Goal: Check status: Check status

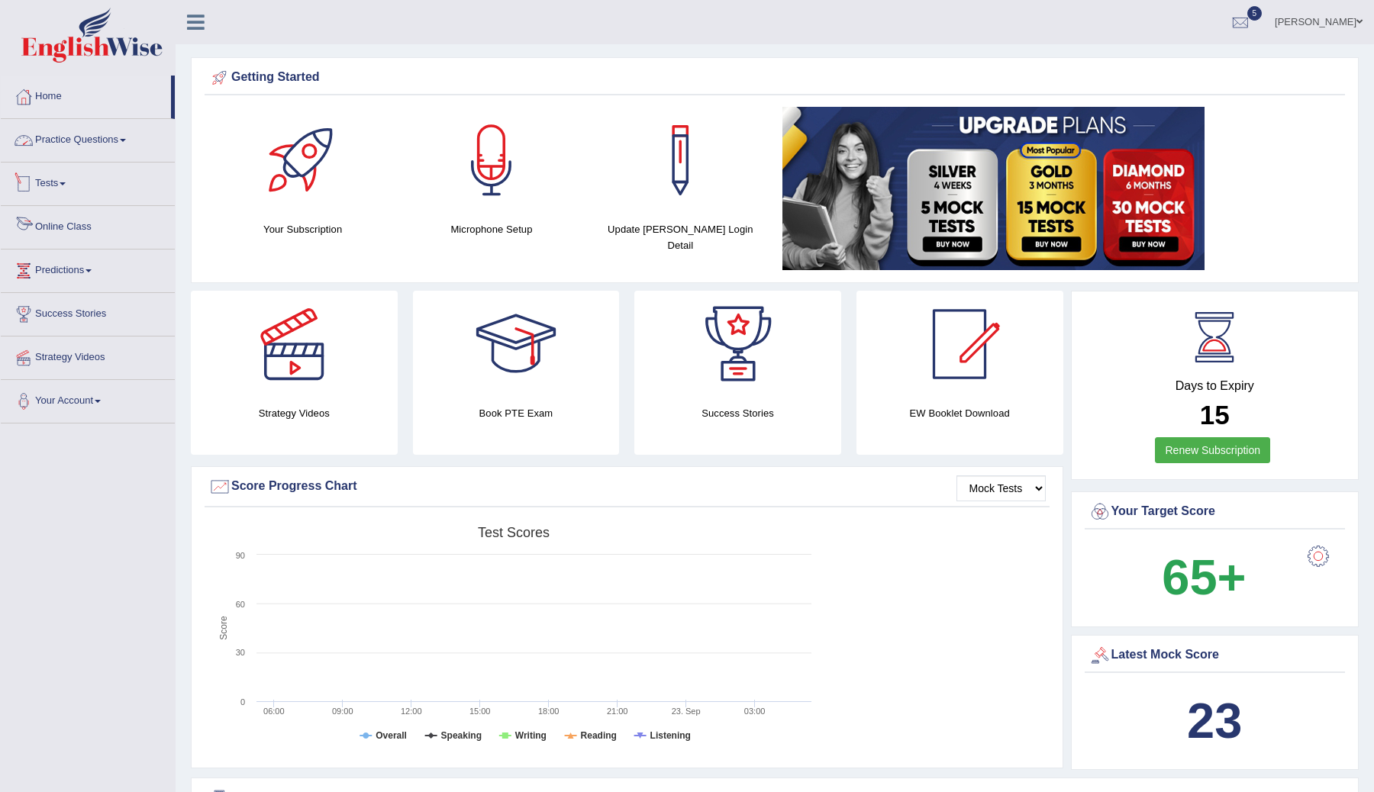
click at [98, 138] on link "Practice Questions" at bounding box center [88, 138] width 174 height 38
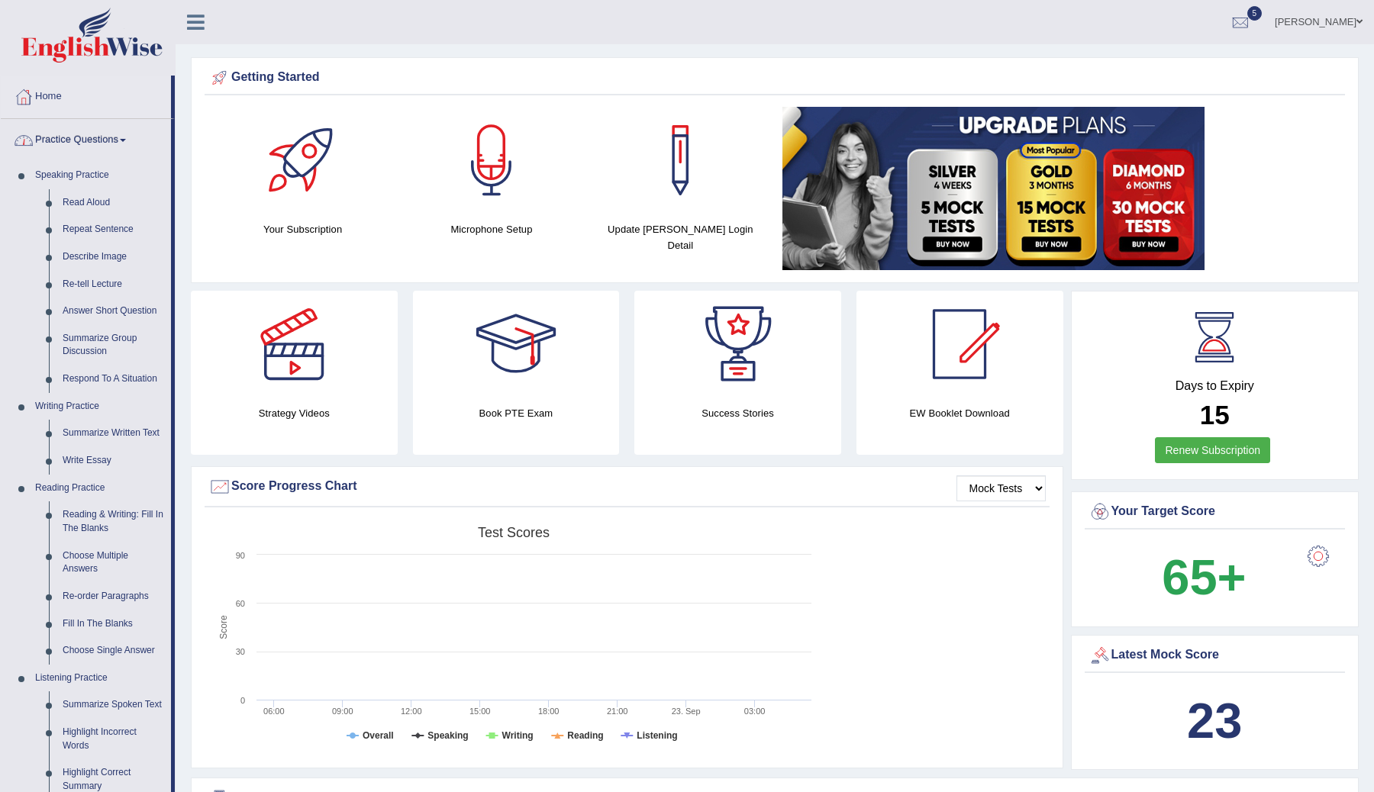
click at [109, 143] on link "Practice Questions" at bounding box center [86, 138] width 170 height 38
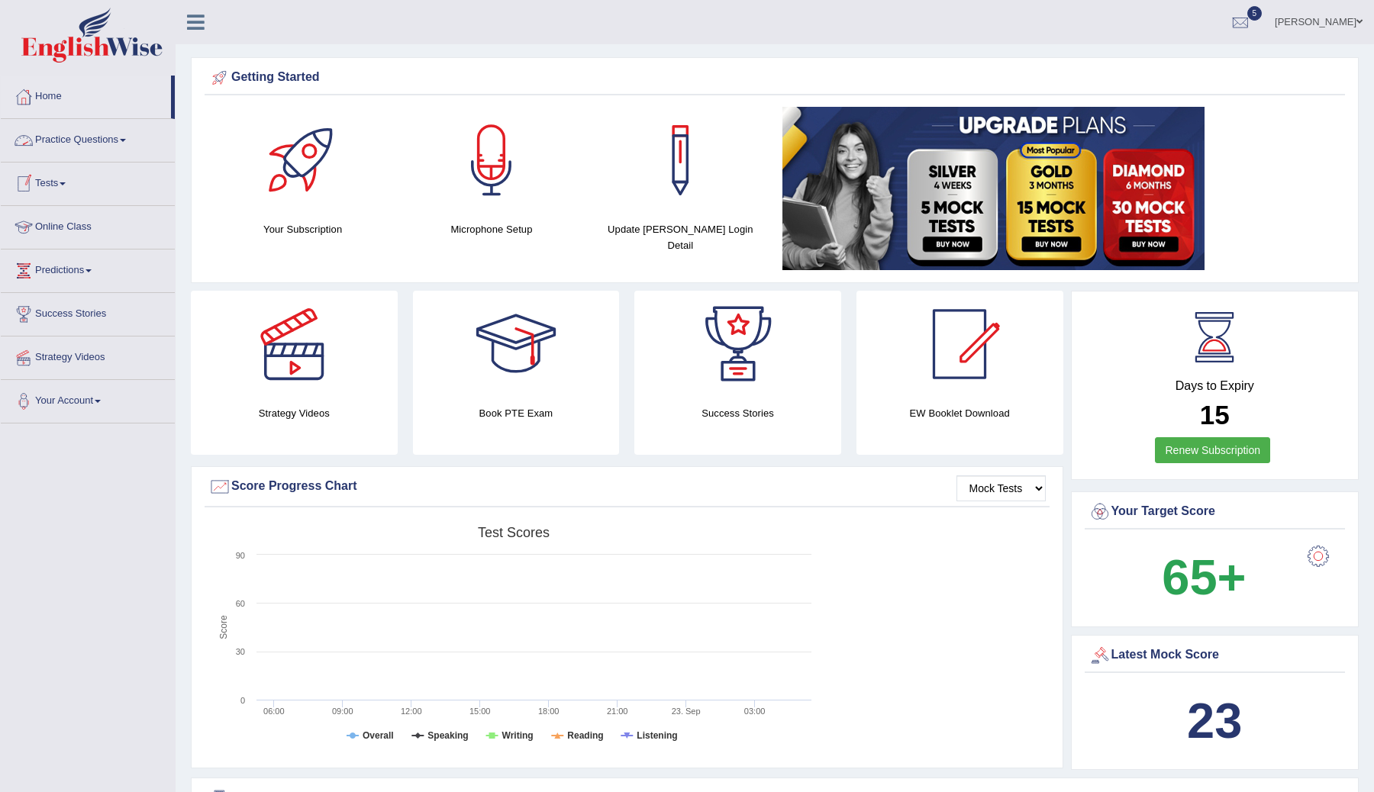
click at [121, 135] on link "Practice Questions" at bounding box center [88, 138] width 174 height 38
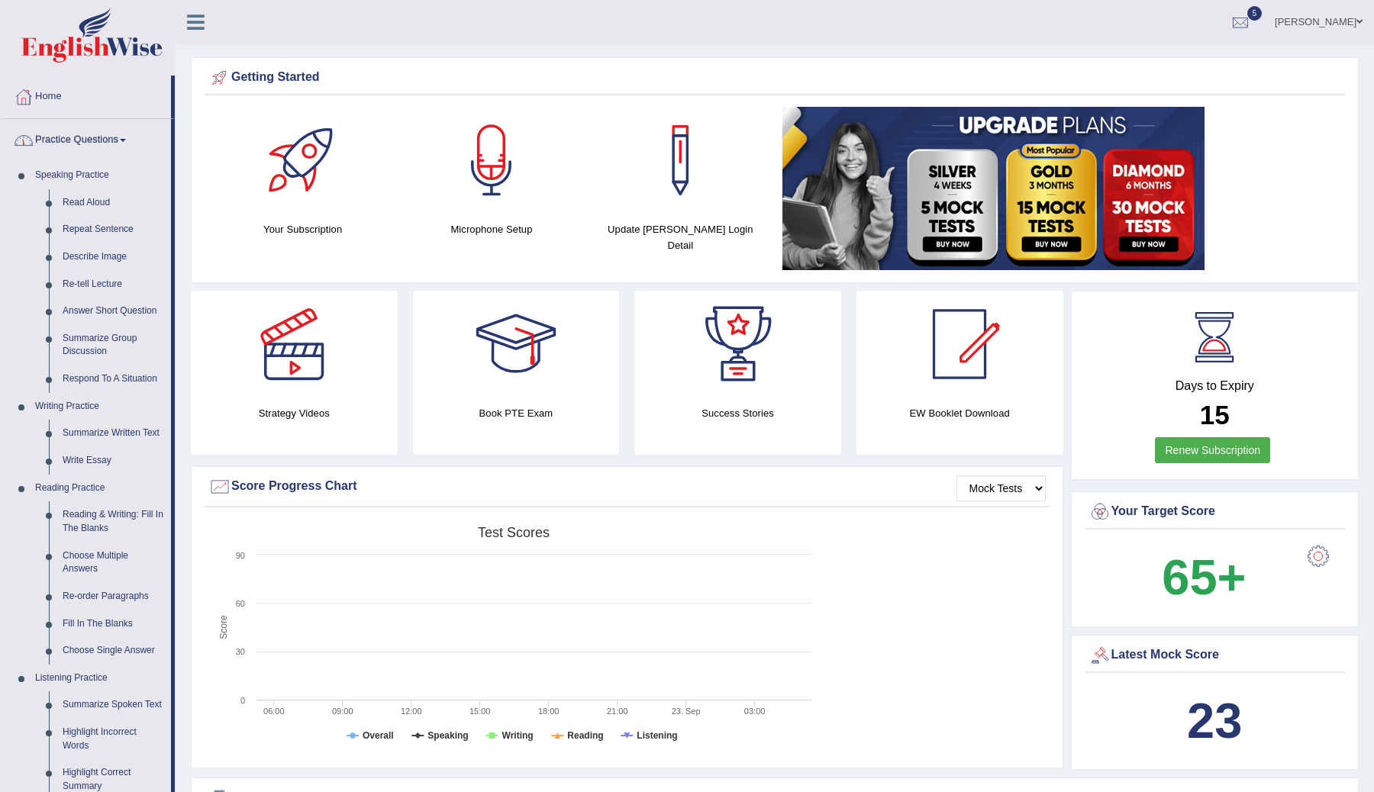
click at [115, 140] on link "Practice Questions" at bounding box center [86, 138] width 170 height 38
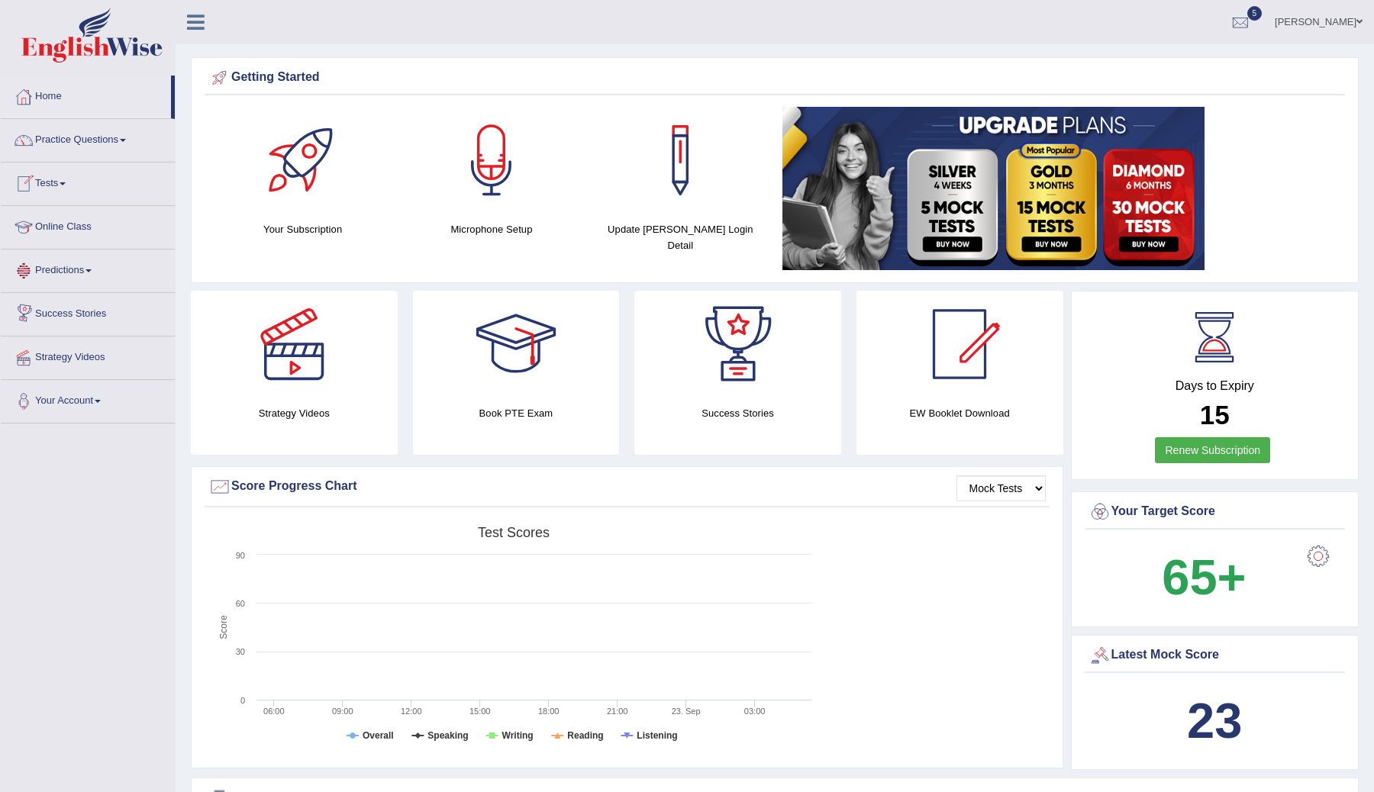
click at [51, 188] on link "Tests" at bounding box center [88, 182] width 174 height 38
click at [82, 224] on link "Take Practice Sectional Test" at bounding box center [99, 218] width 143 height 27
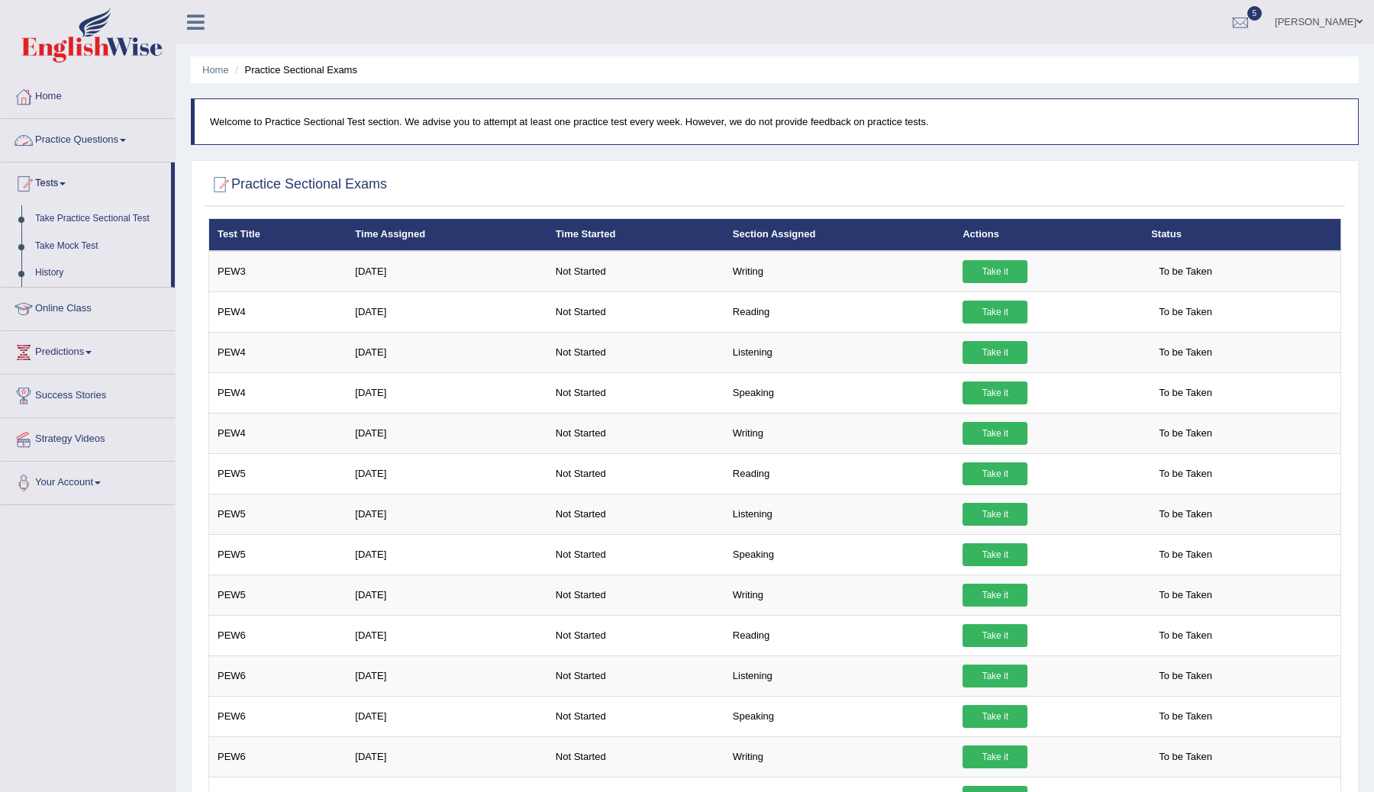
click at [67, 142] on link "Practice Questions" at bounding box center [88, 138] width 174 height 38
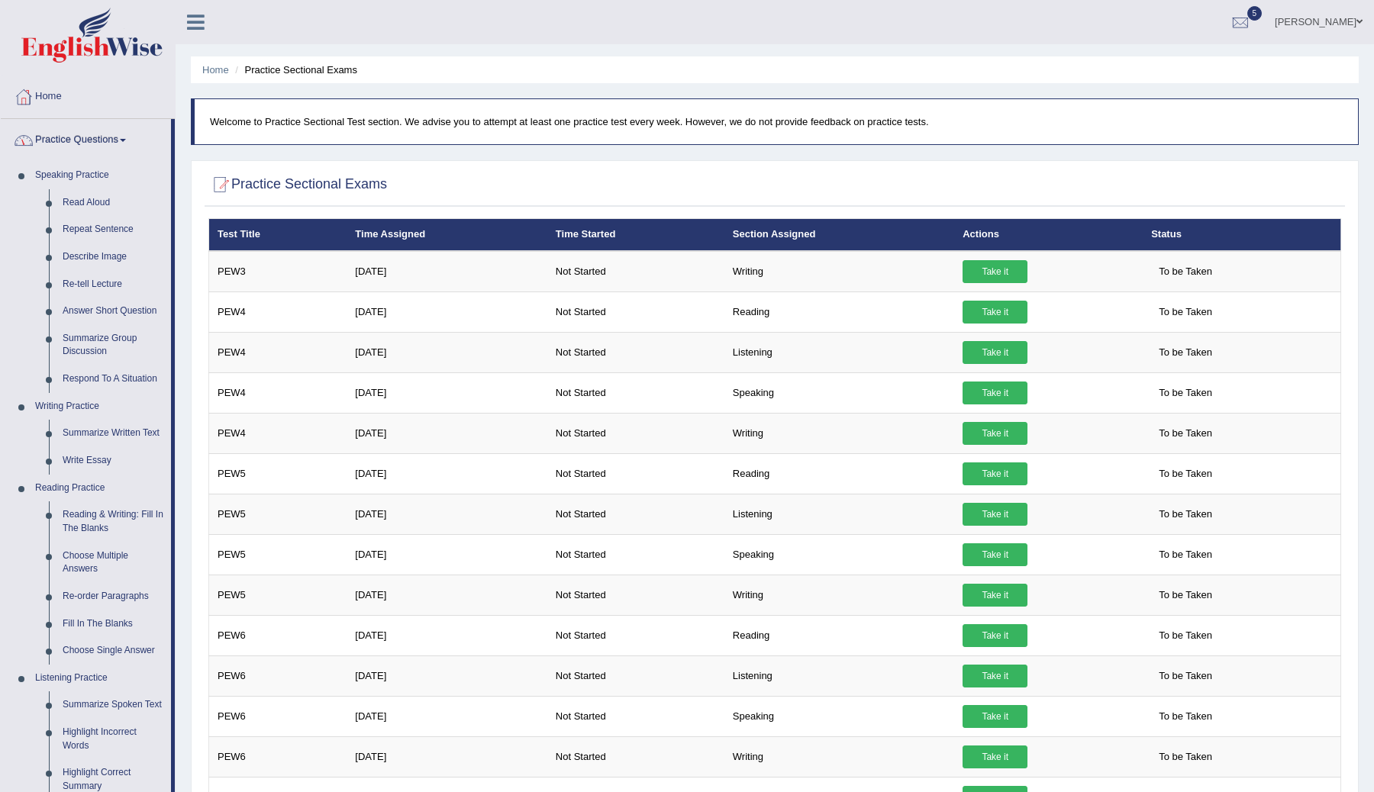
click at [119, 147] on link "Practice Questions" at bounding box center [86, 138] width 170 height 38
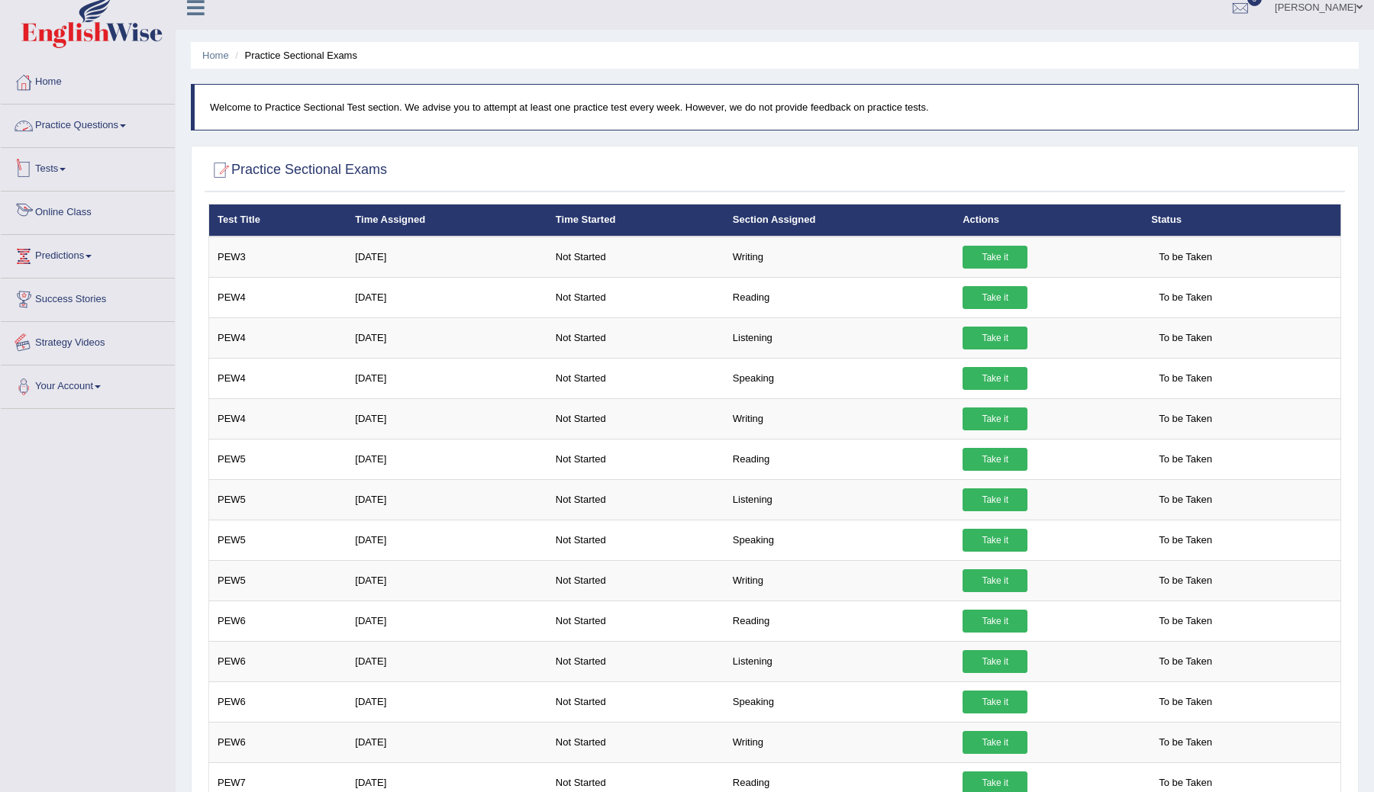
scroll to position [17, 0]
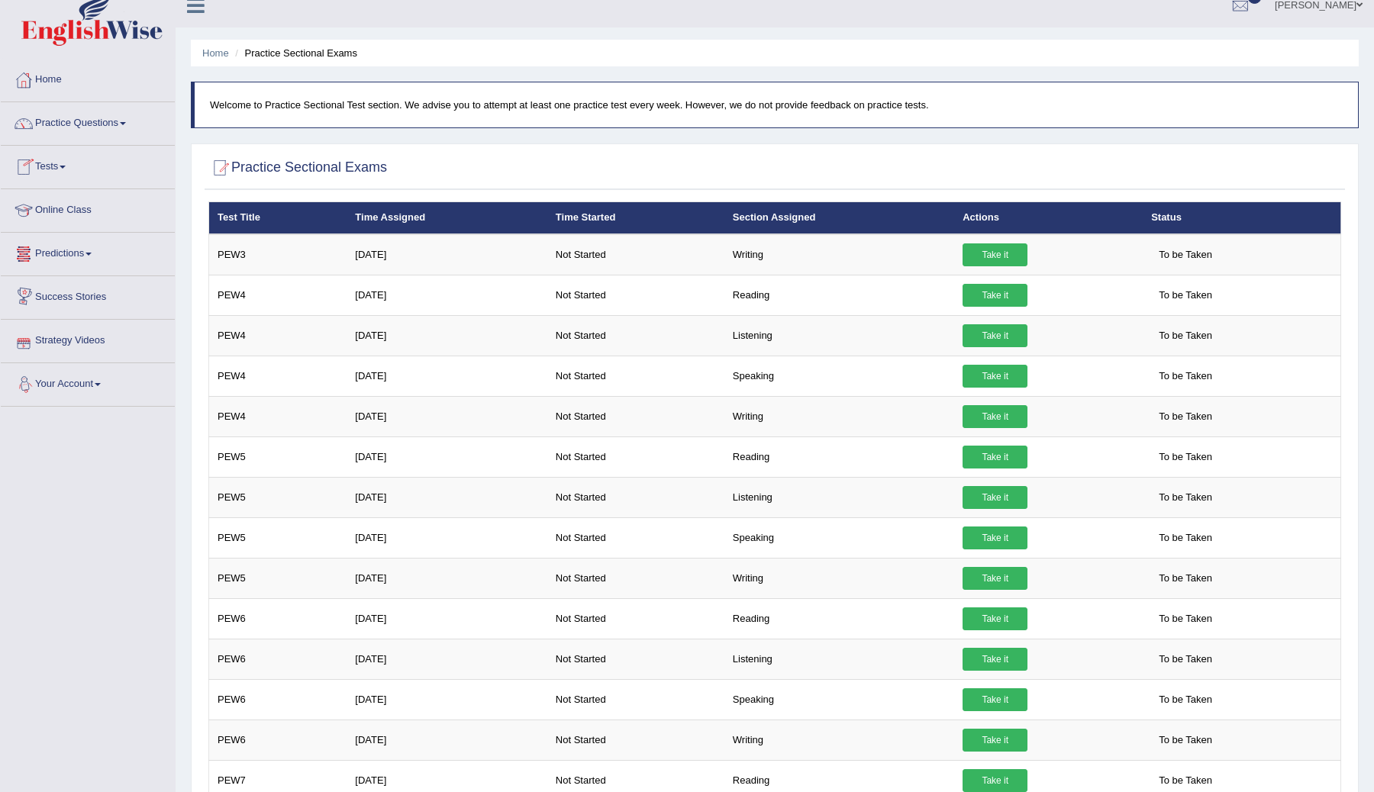
click at [64, 163] on link "Tests" at bounding box center [88, 165] width 174 height 38
click at [59, 260] on link "History" at bounding box center [99, 256] width 143 height 27
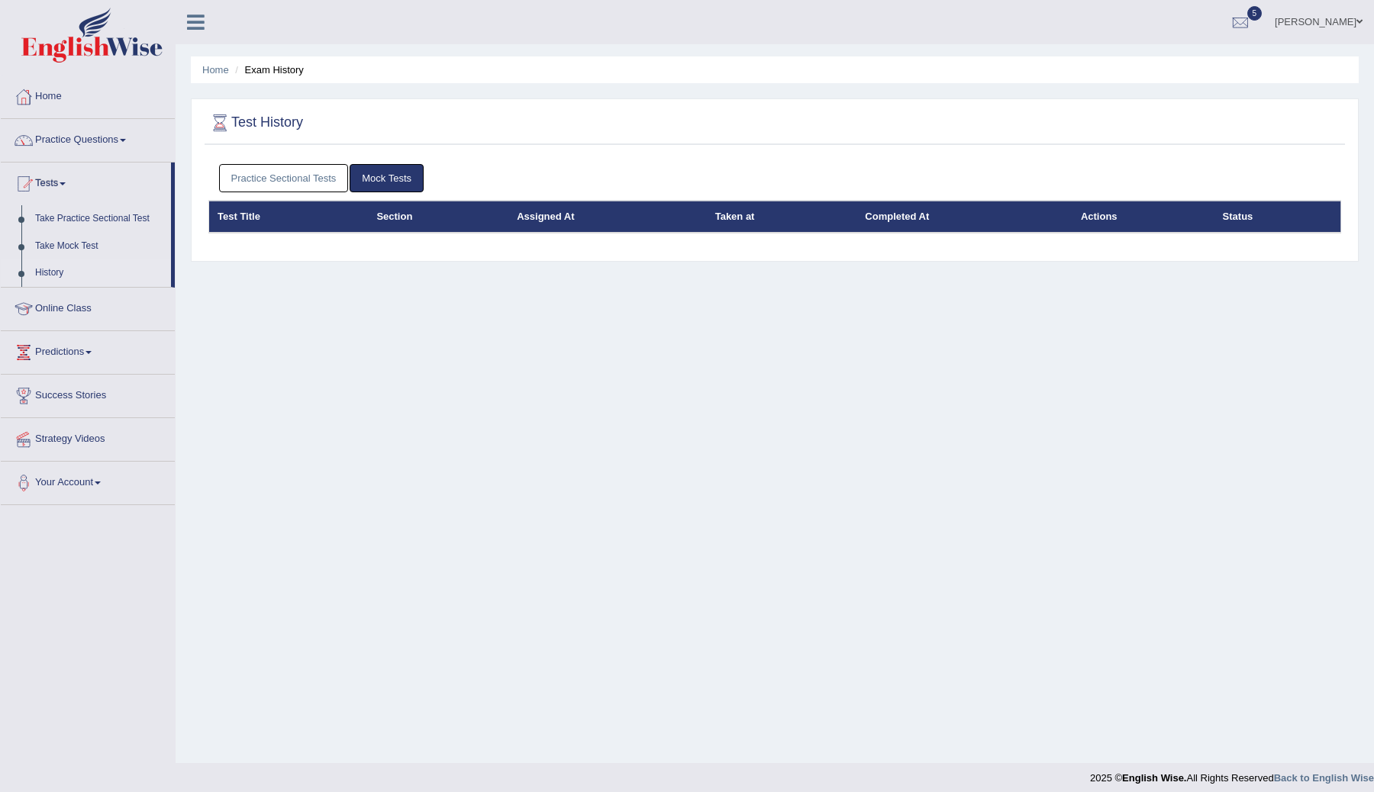
click at [288, 185] on link "Practice Sectional Tests" at bounding box center [284, 178] width 130 height 28
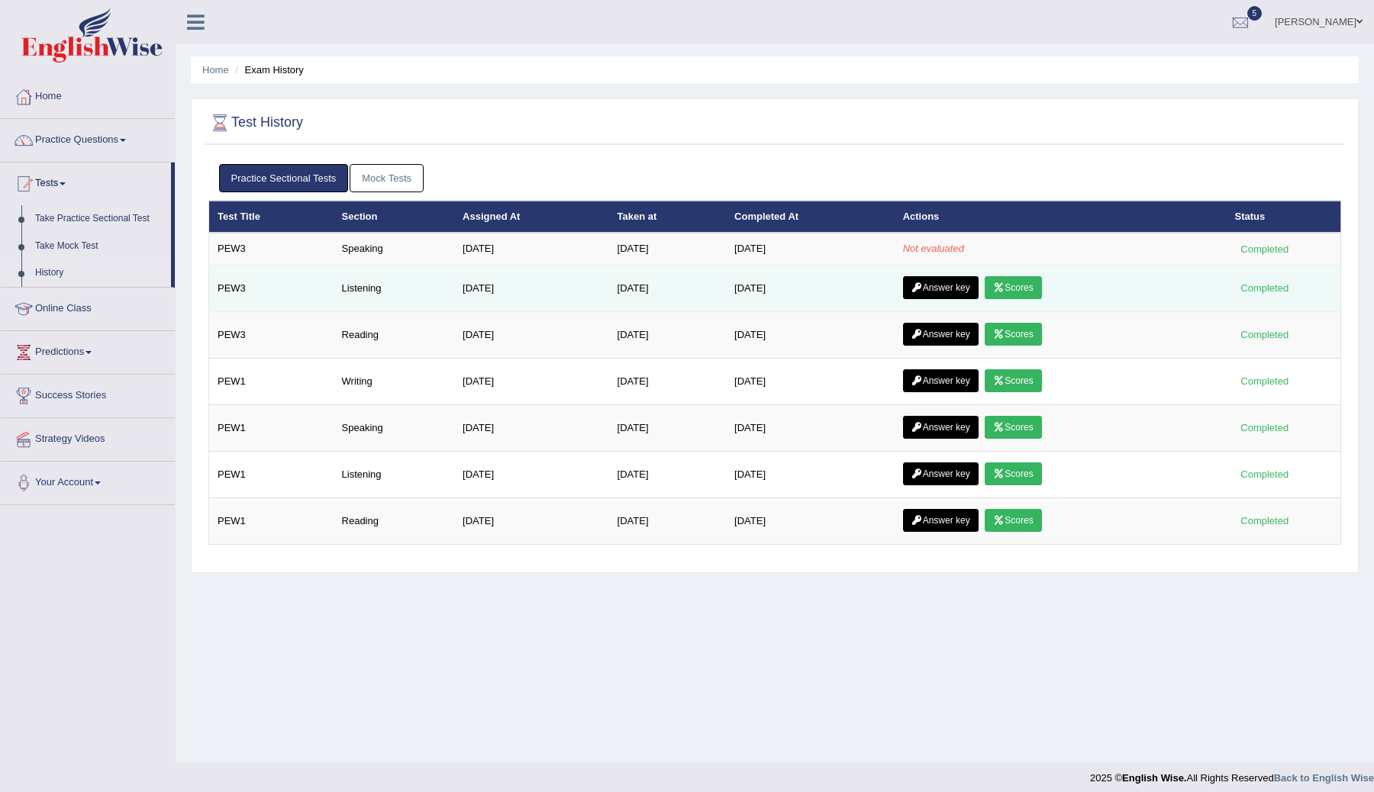
click at [1015, 289] on link "Scores" at bounding box center [1013, 287] width 56 height 23
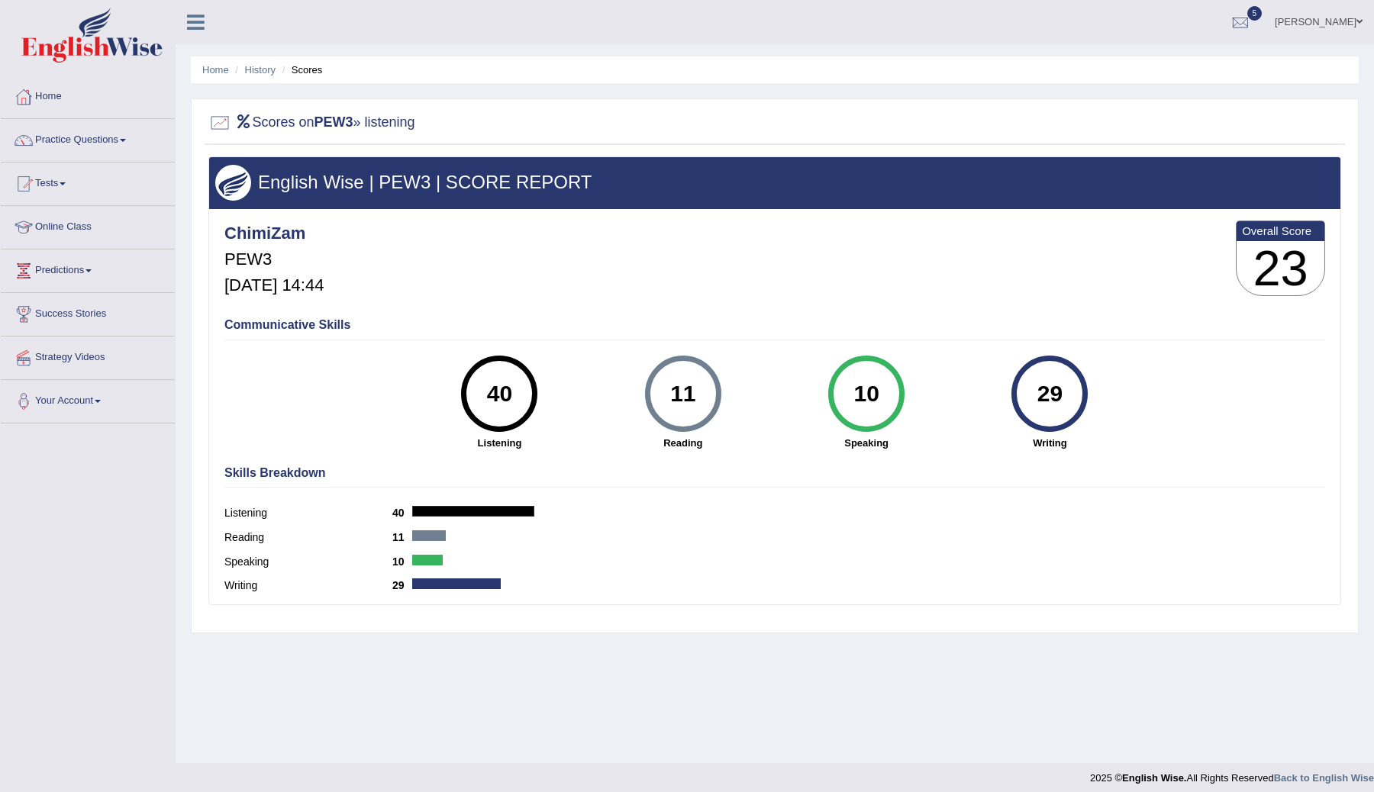
click at [54, 186] on link "Tests" at bounding box center [88, 182] width 174 height 38
click at [61, 264] on link "History" at bounding box center [99, 273] width 143 height 27
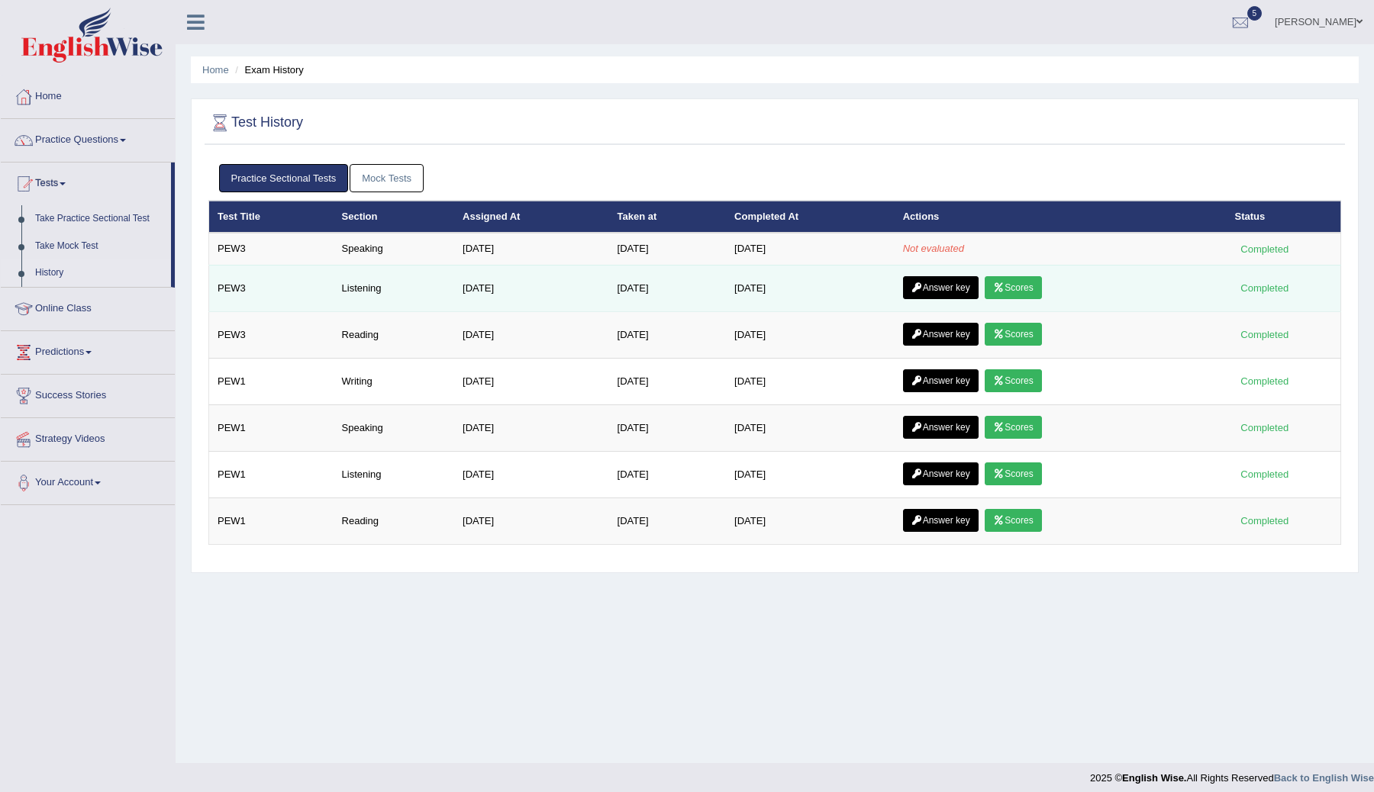
click at [946, 282] on link "Answer key" at bounding box center [941, 287] width 76 height 23
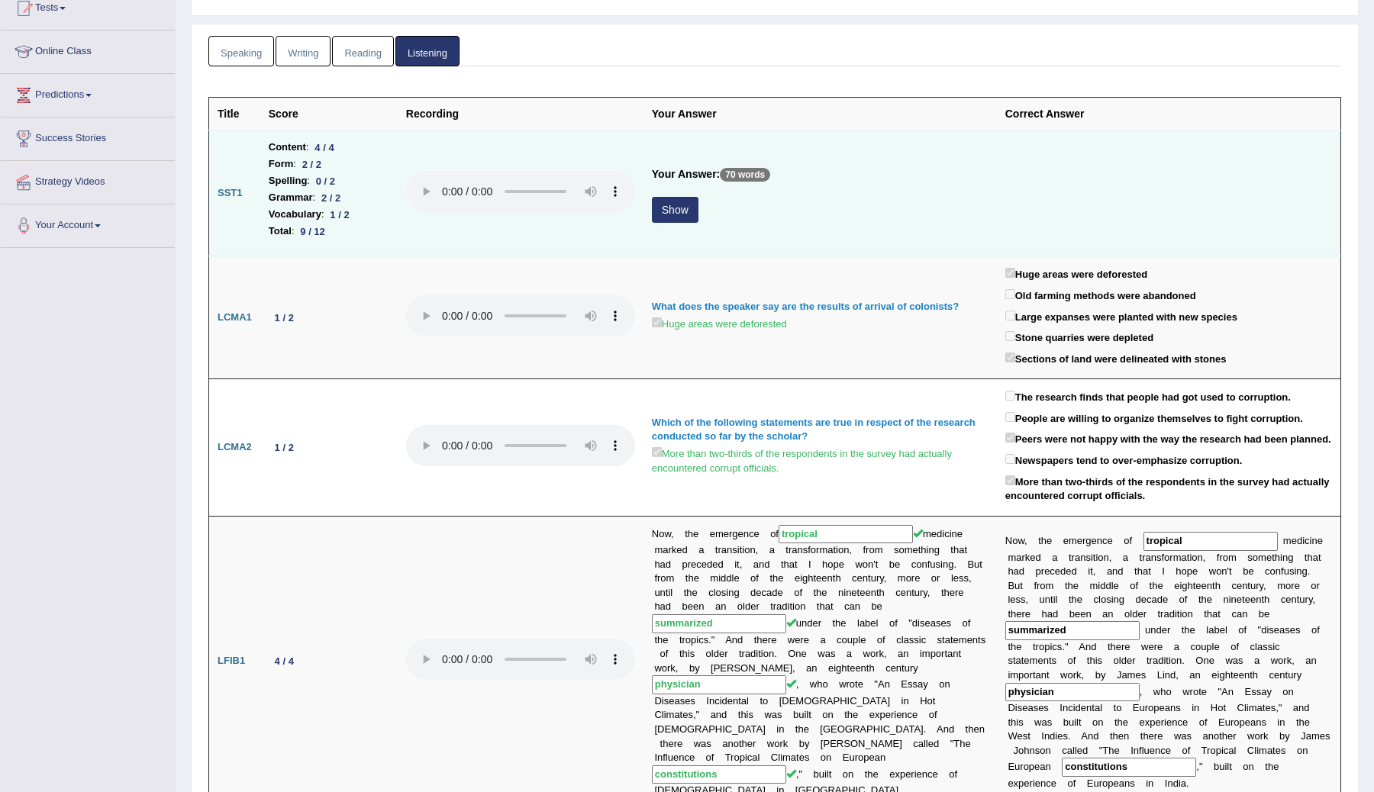
scroll to position [186, 0]
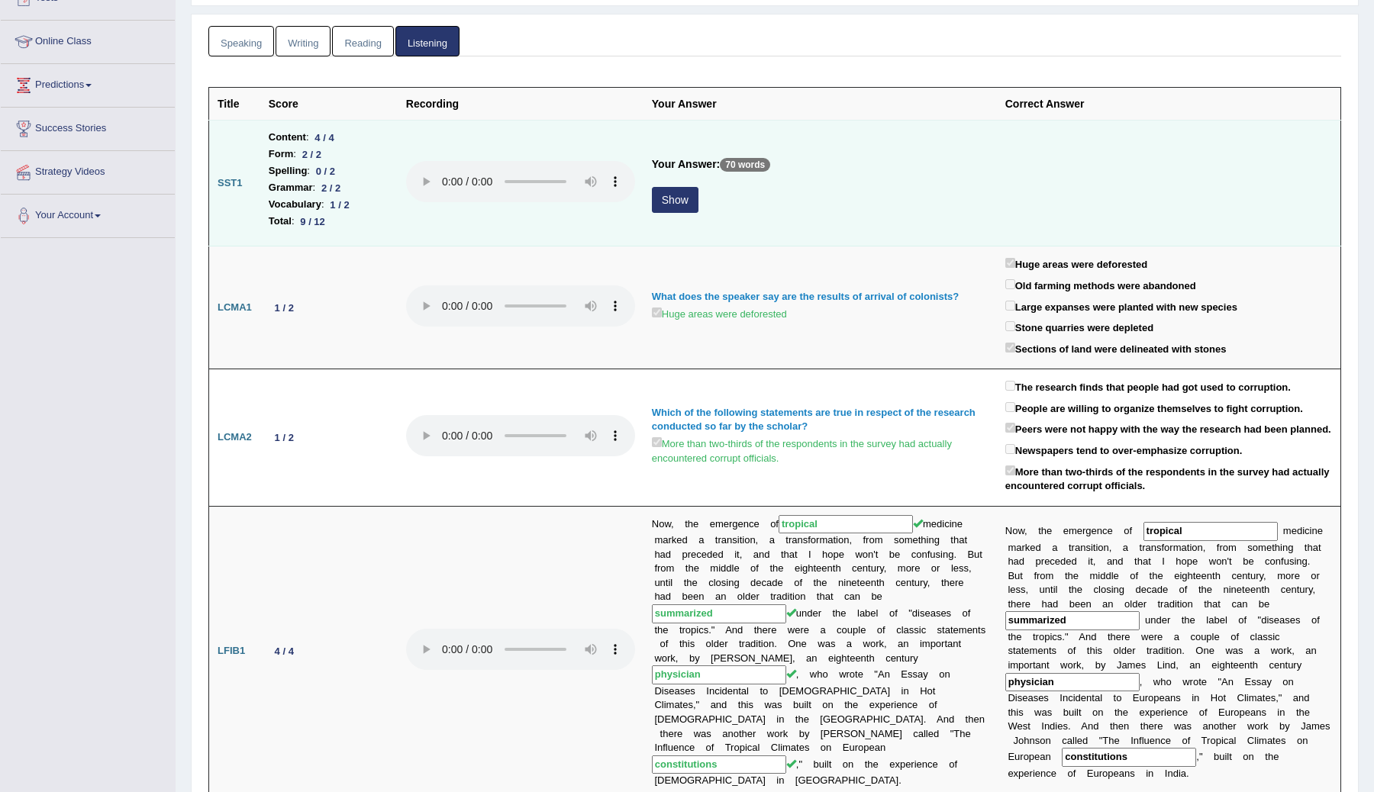
click at [681, 199] on button "Show" at bounding box center [675, 200] width 47 height 26
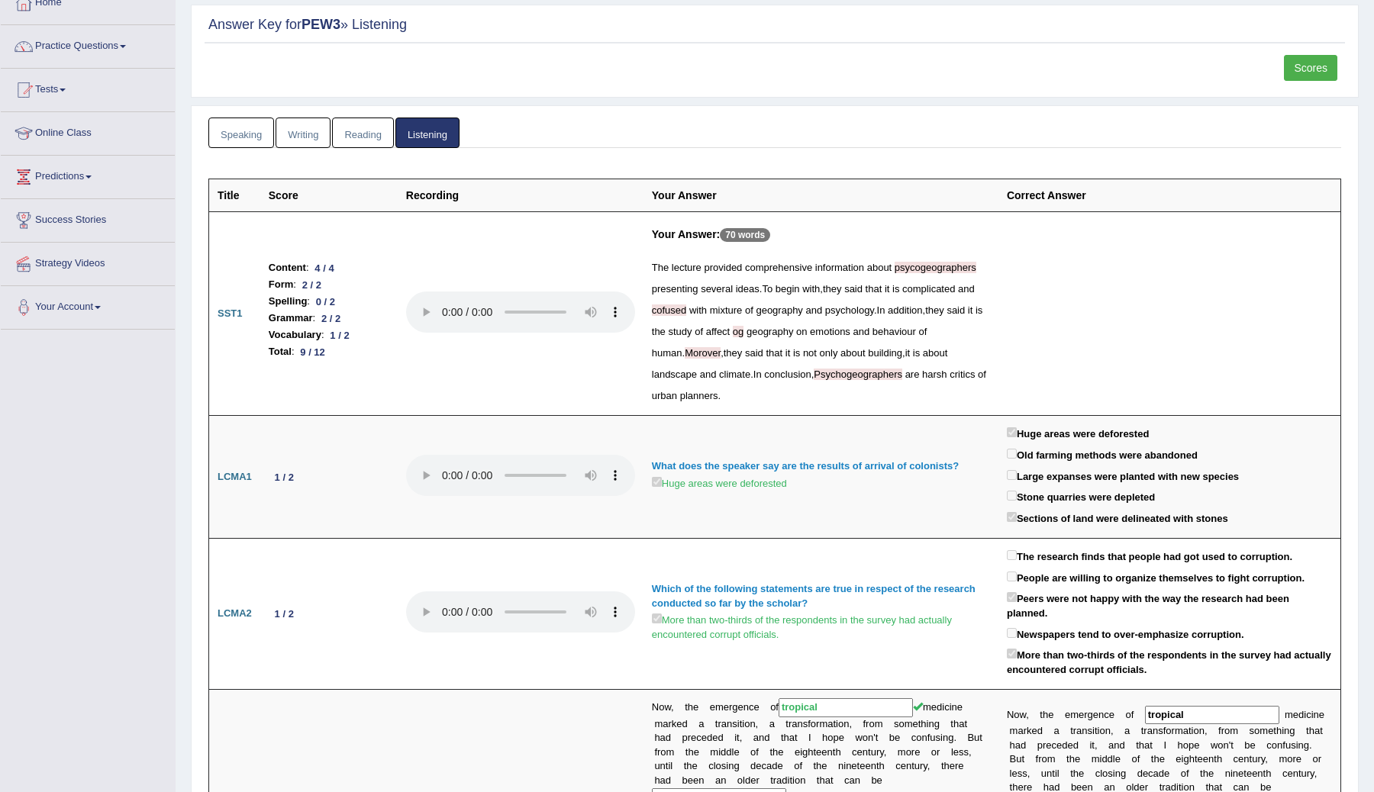
scroll to position [0, 0]
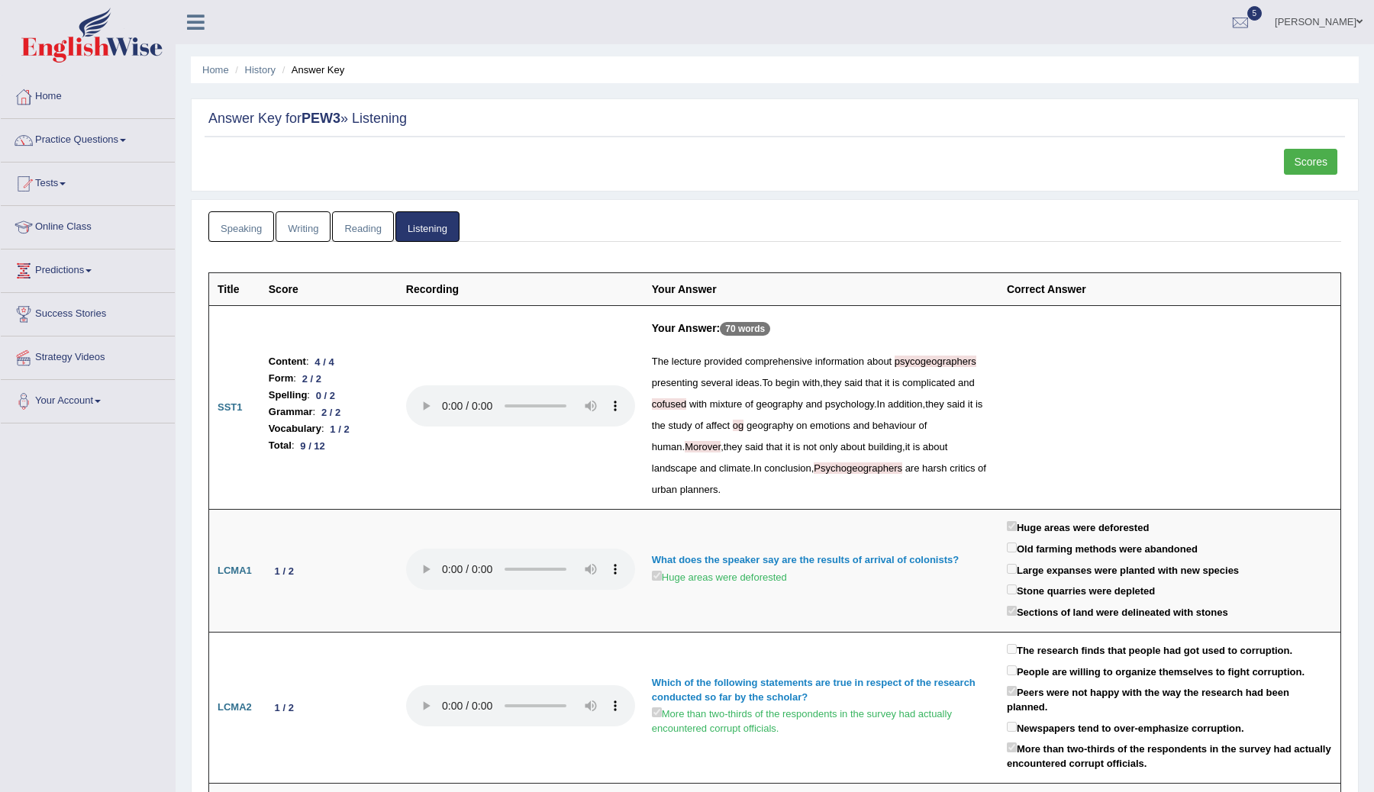
click at [1319, 161] on link "Scores" at bounding box center [1310, 162] width 53 height 26
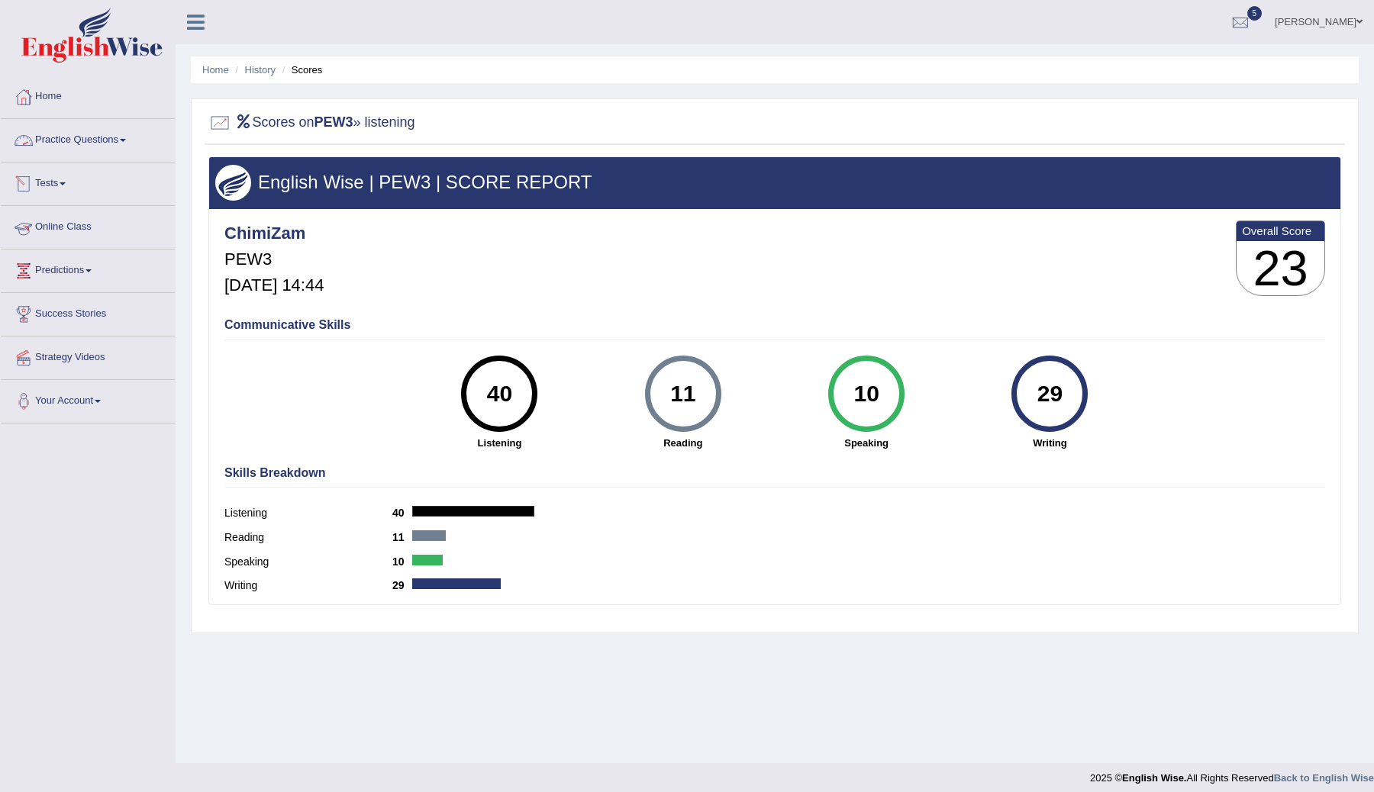
click at [93, 143] on link "Practice Questions" at bounding box center [88, 138] width 174 height 38
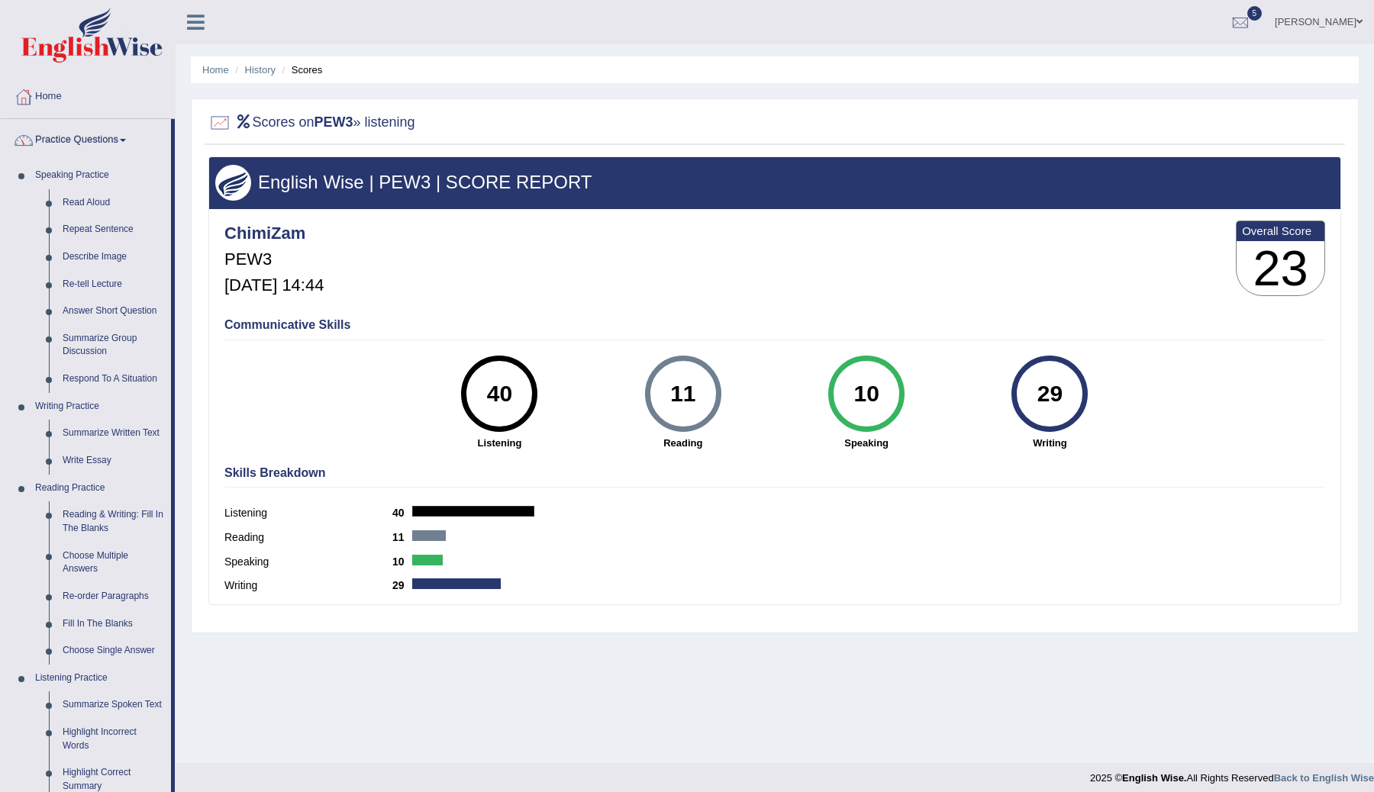
click at [93, 138] on link "Practice Questions" at bounding box center [86, 138] width 170 height 38
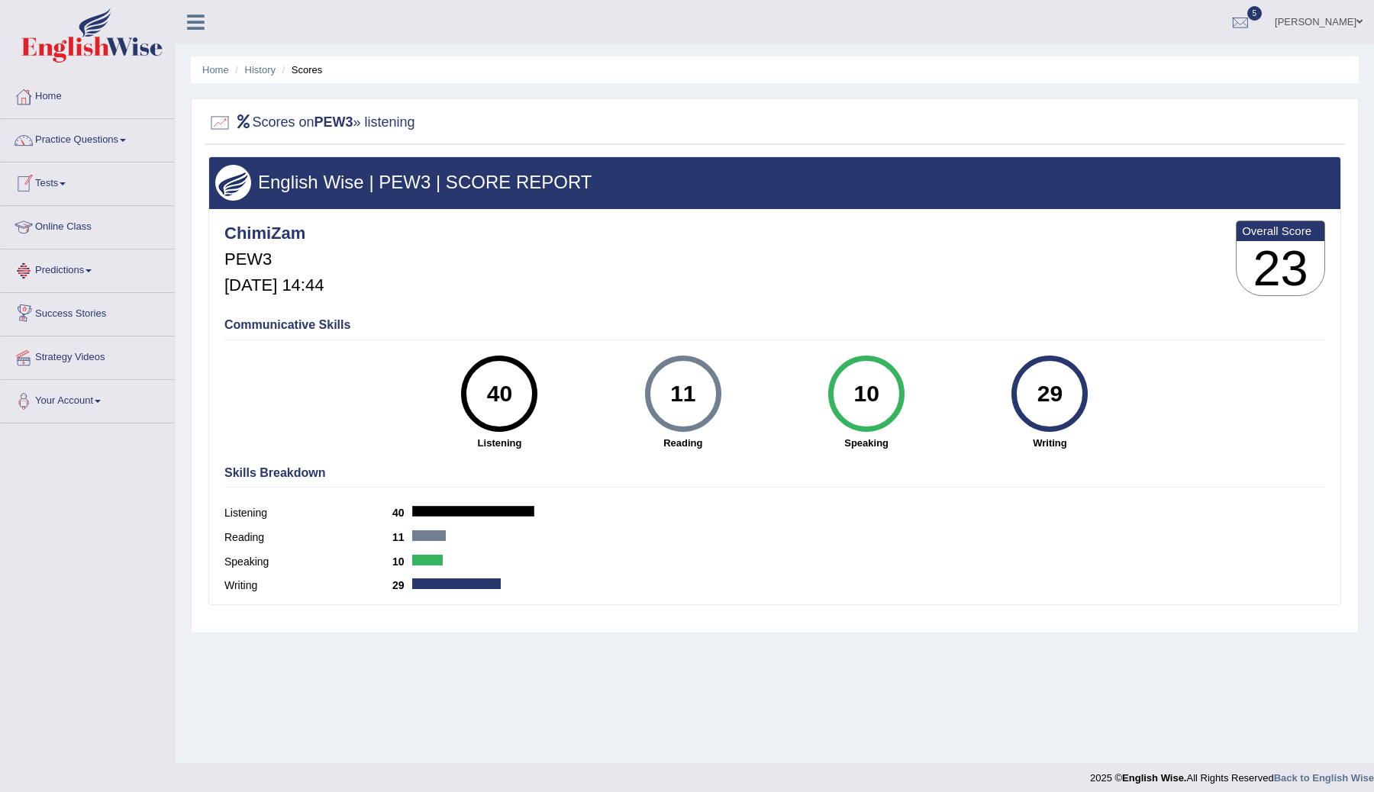
click at [63, 179] on link "Tests" at bounding box center [88, 182] width 174 height 38
click at [55, 273] on link "History" at bounding box center [99, 273] width 143 height 27
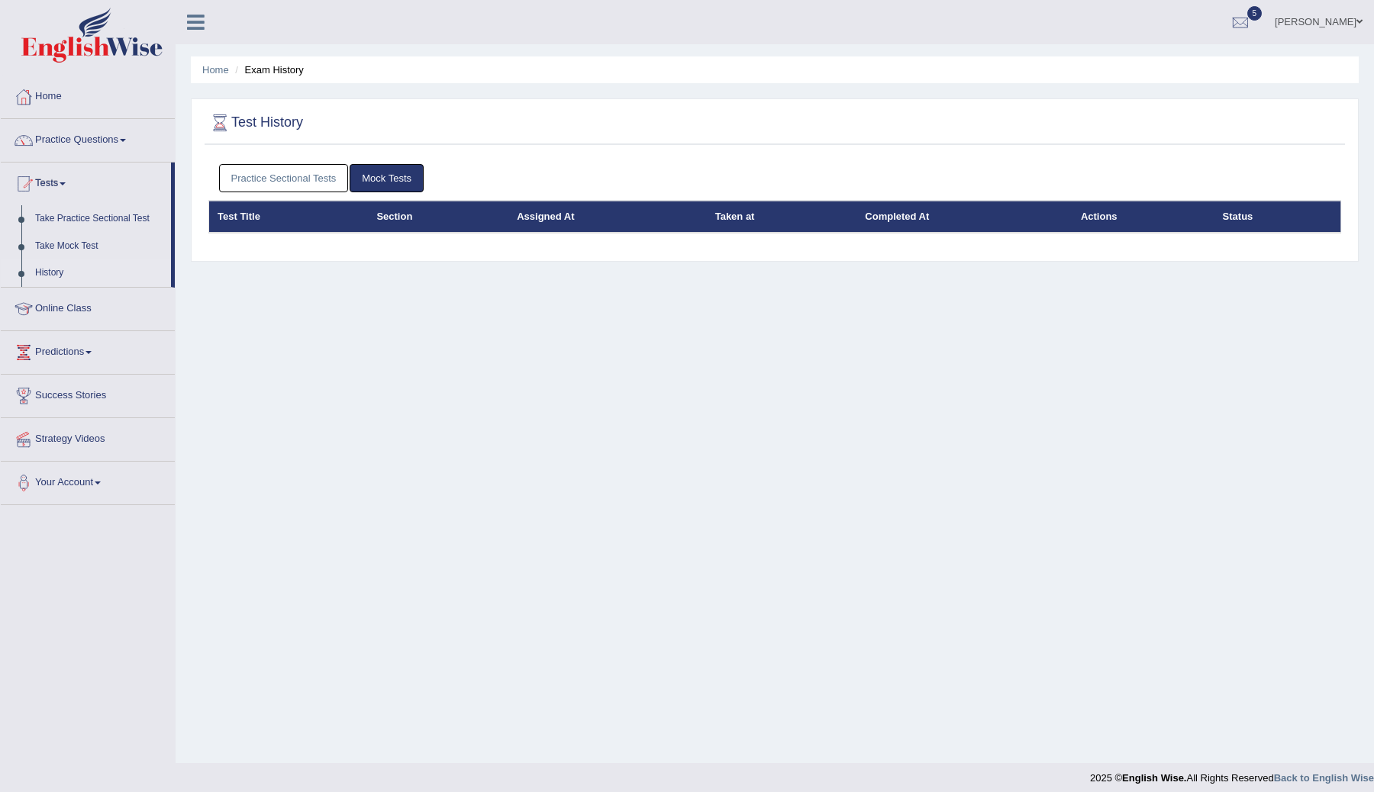
click at [328, 180] on link "Practice Sectional Tests" at bounding box center [284, 178] width 130 height 28
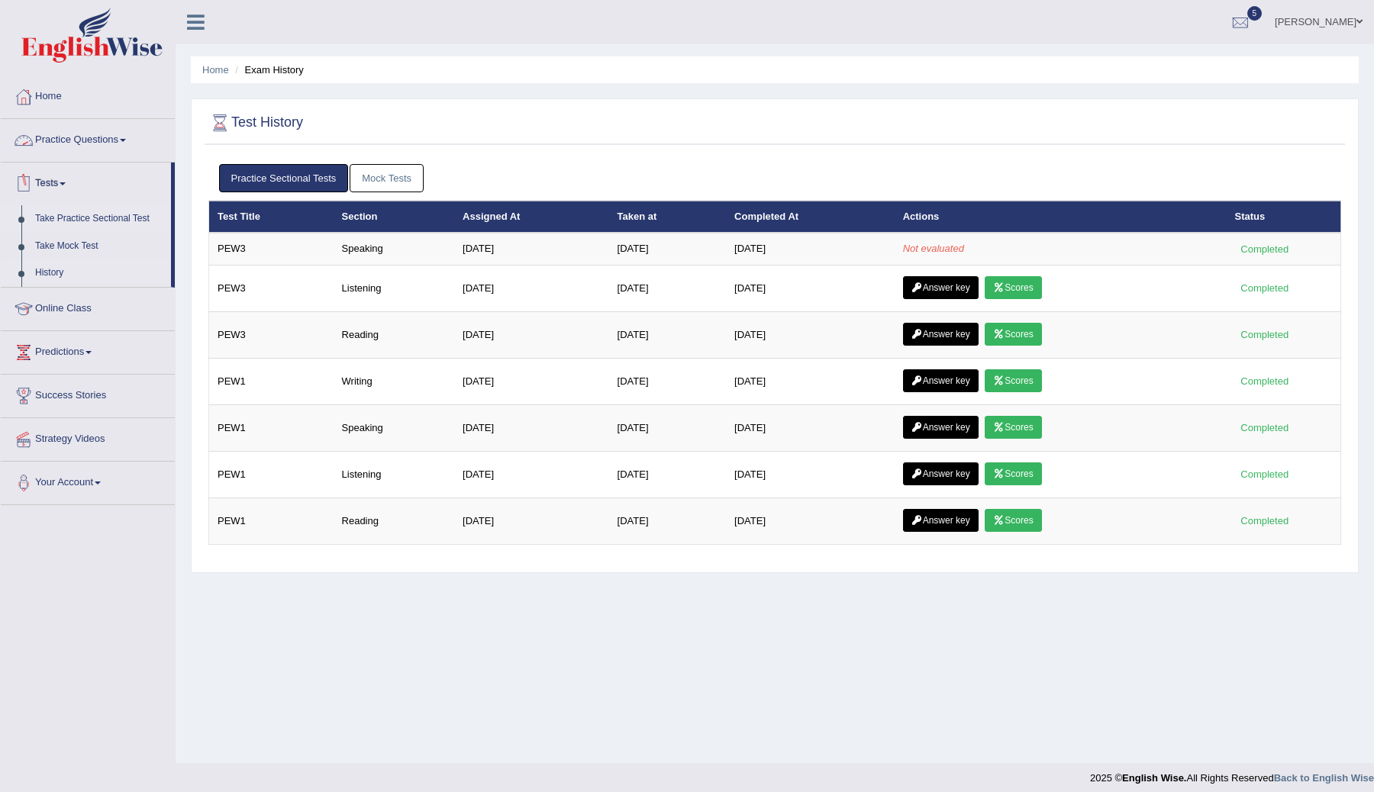
click at [106, 221] on link "Take Practice Sectional Test" at bounding box center [99, 218] width 143 height 27
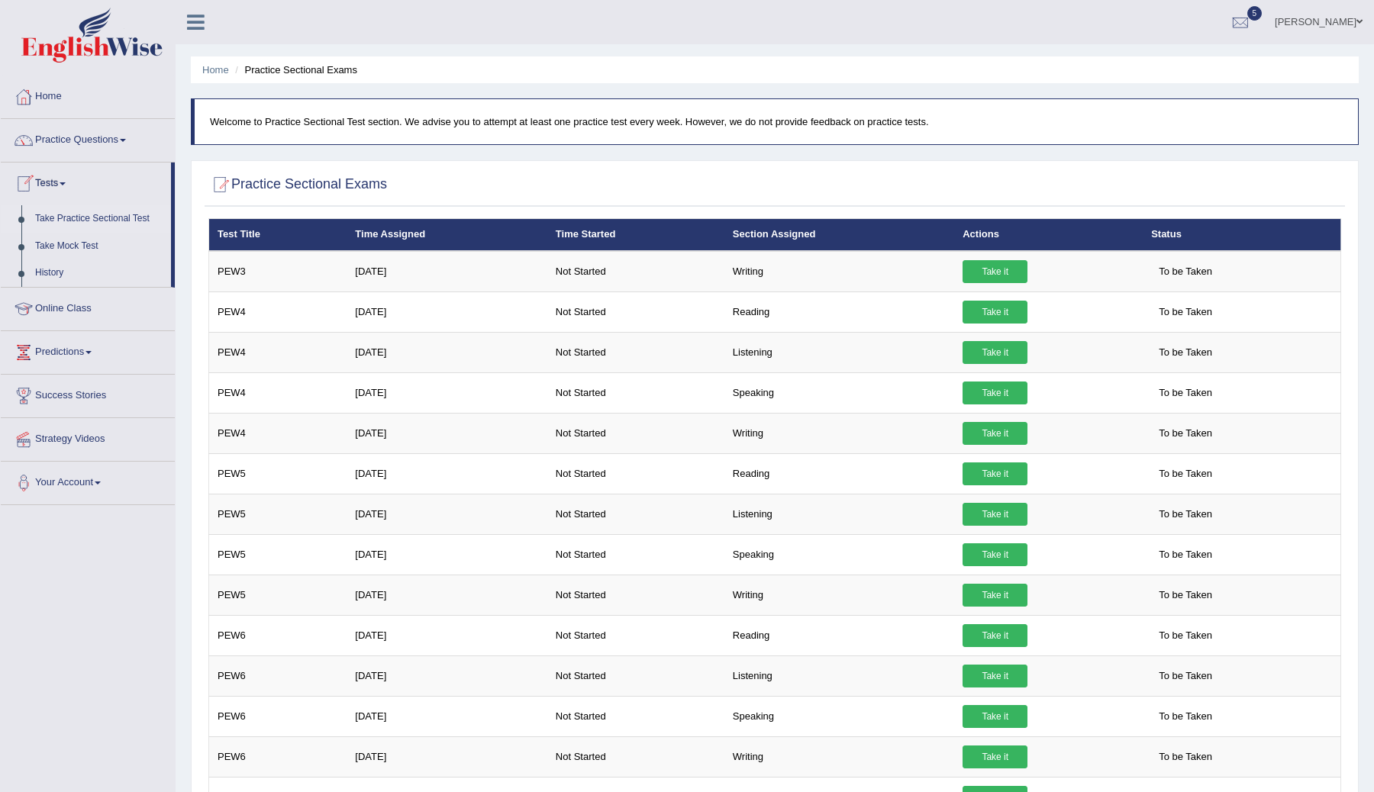
click at [66, 182] on span at bounding box center [63, 183] width 6 height 3
click at [66, 185] on span at bounding box center [63, 183] width 6 height 3
click at [60, 276] on link "History" at bounding box center [99, 273] width 143 height 27
click at [47, 277] on link "History" at bounding box center [99, 273] width 143 height 27
click at [55, 273] on link "History" at bounding box center [99, 273] width 143 height 27
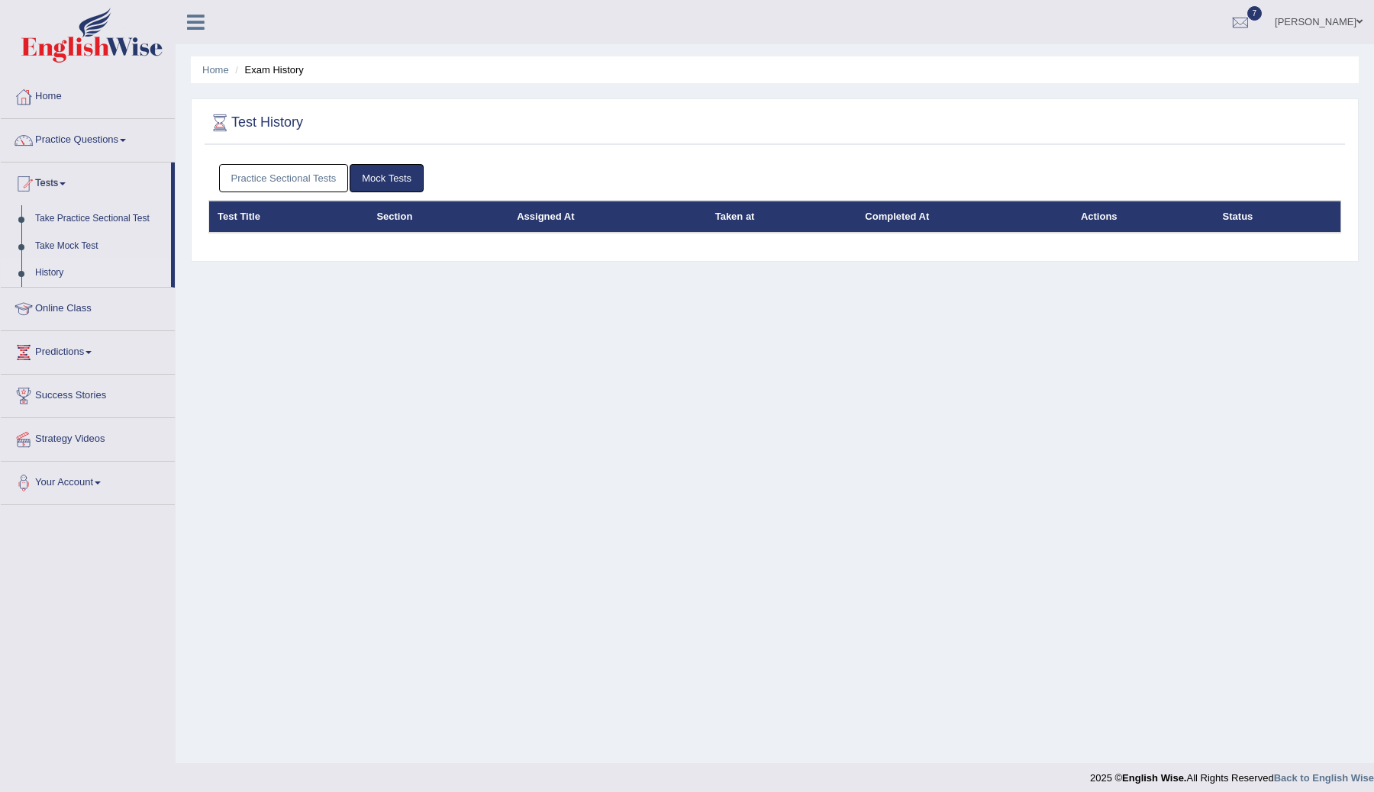
click at [325, 182] on link "Practice Sectional Tests" at bounding box center [284, 178] width 130 height 28
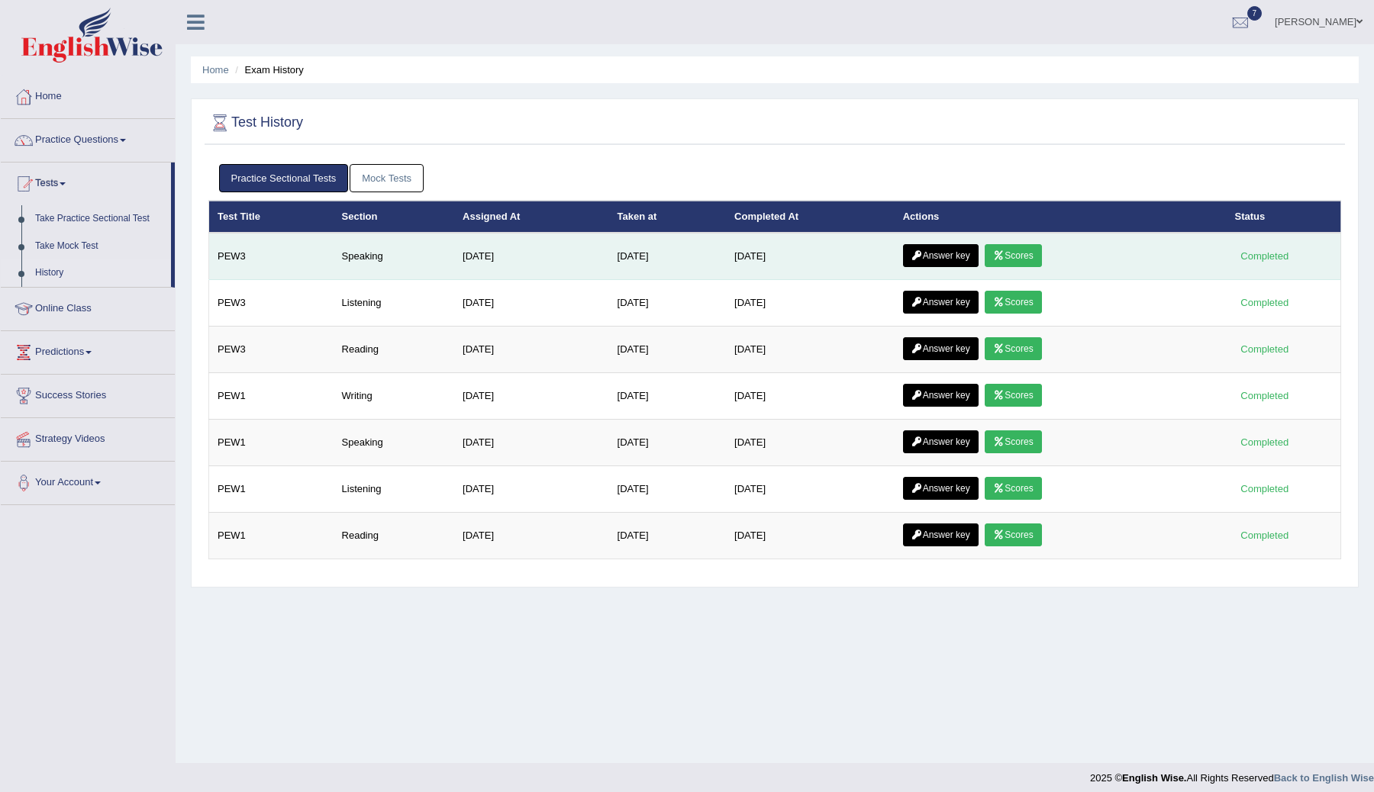
click at [999, 253] on link "Scores" at bounding box center [1013, 255] width 56 height 23
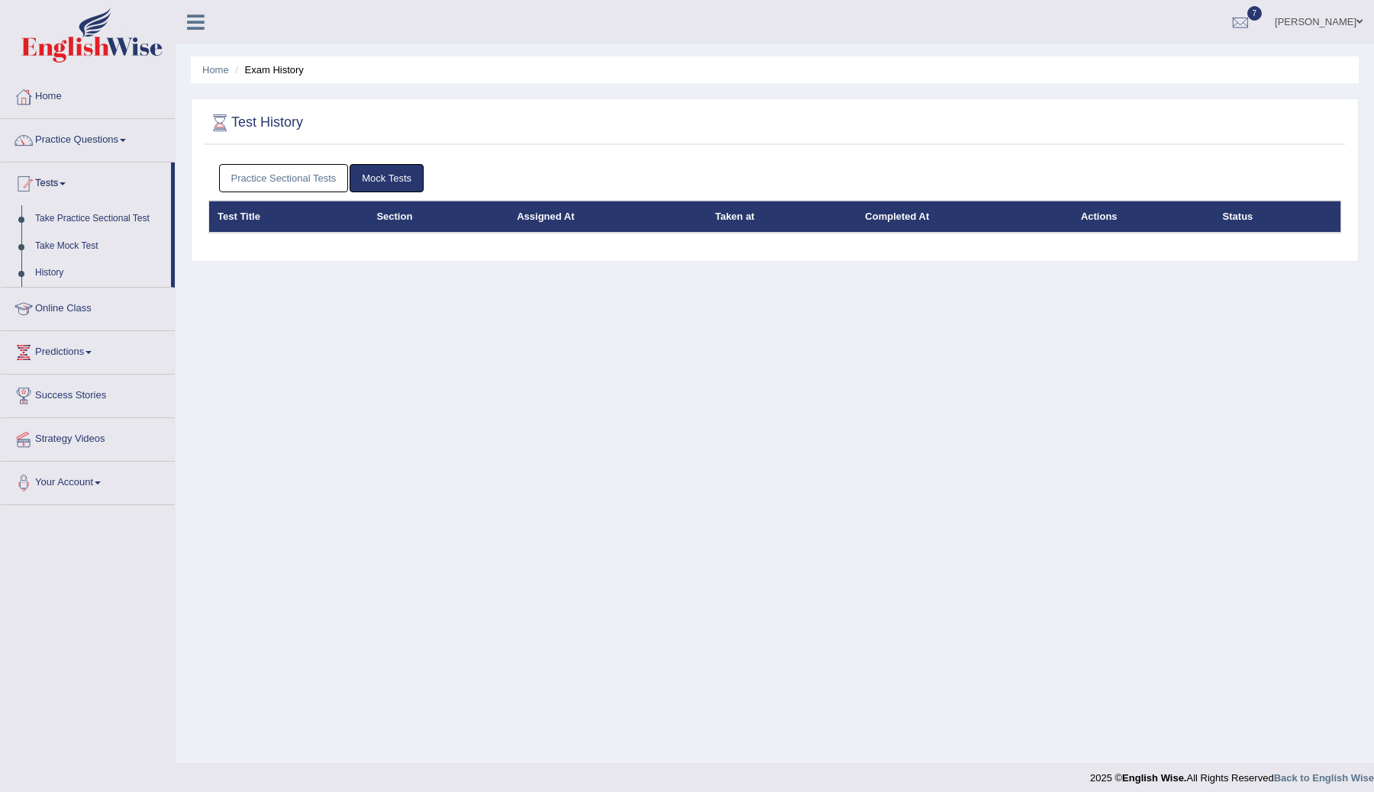
click at [282, 176] on link "Practice Sectional Tests" at bounding box center [284, 178] width 130 height 28
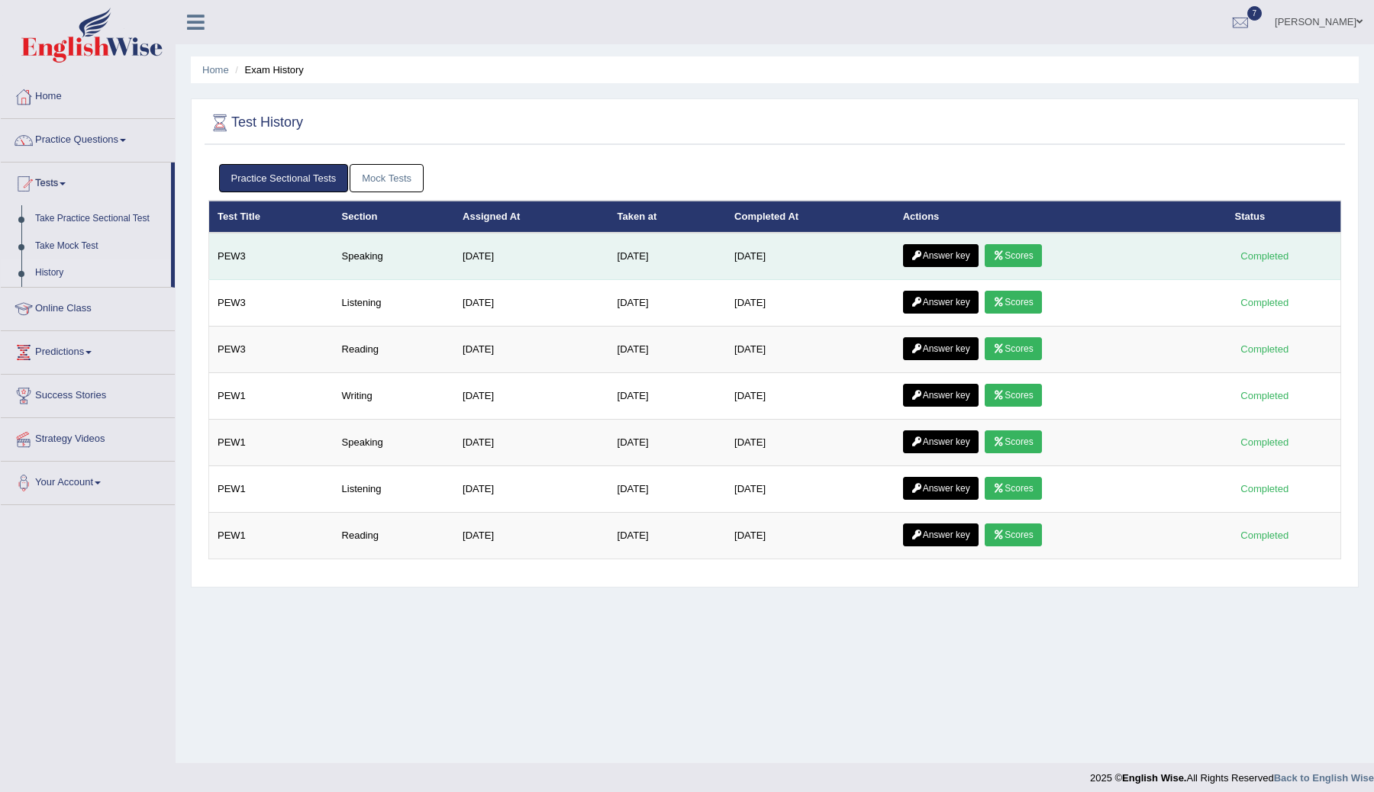
click at [923, 253] on icon at bounding box center [916, 255] width 11 height 9
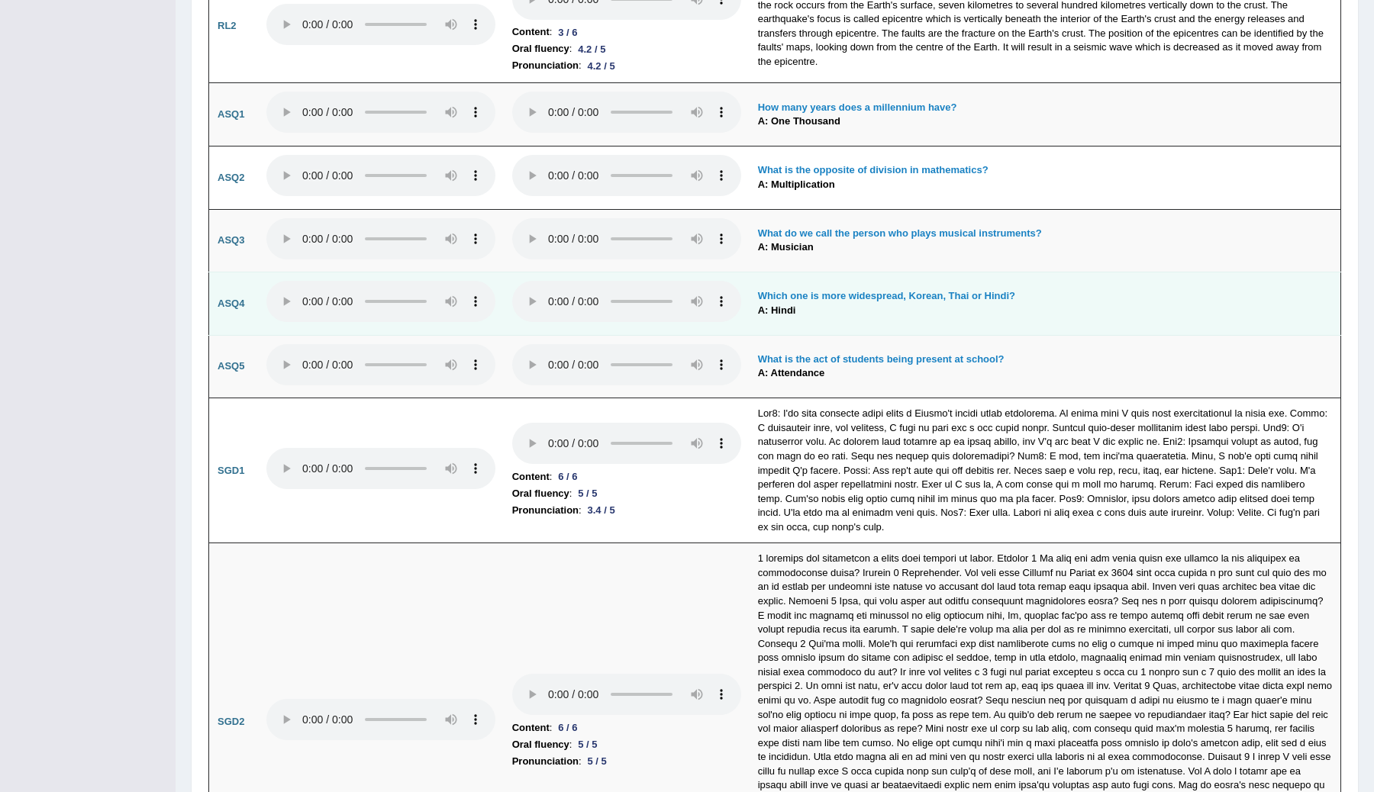
scroll to position [4351, 0]
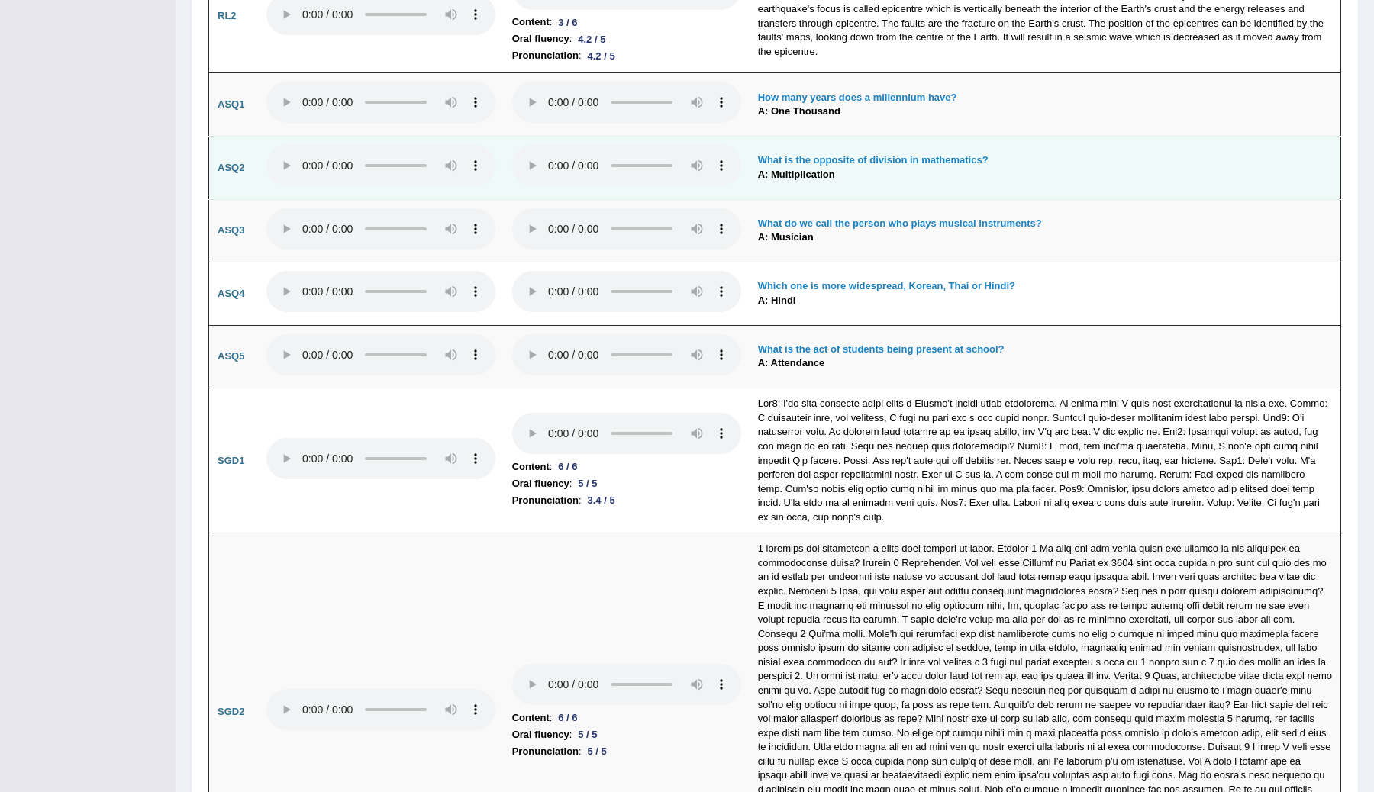
click at [831, 154] on b "What is the opposite of division in mathematics?" at bounding box center [873, 159] width 231 height 11
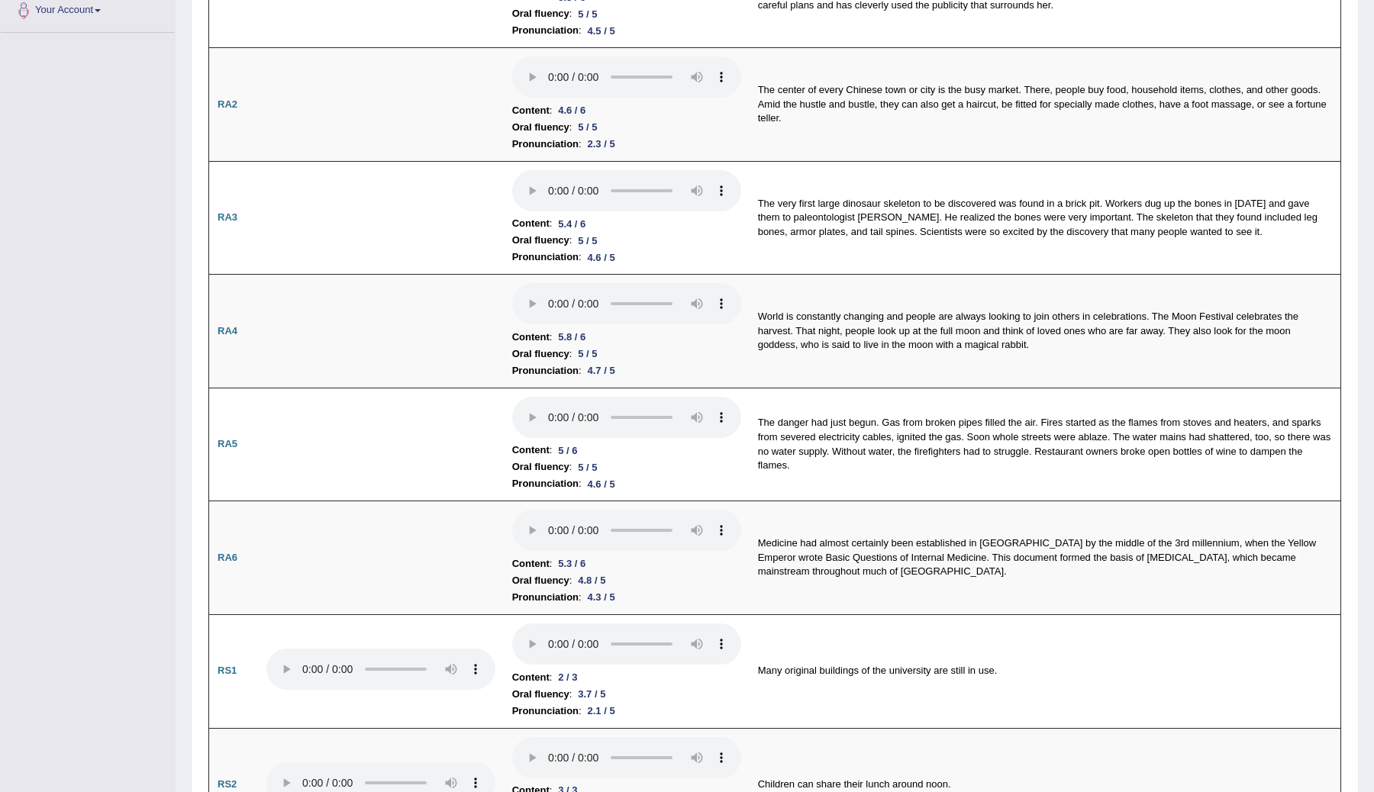
scroll to position [0, 0]
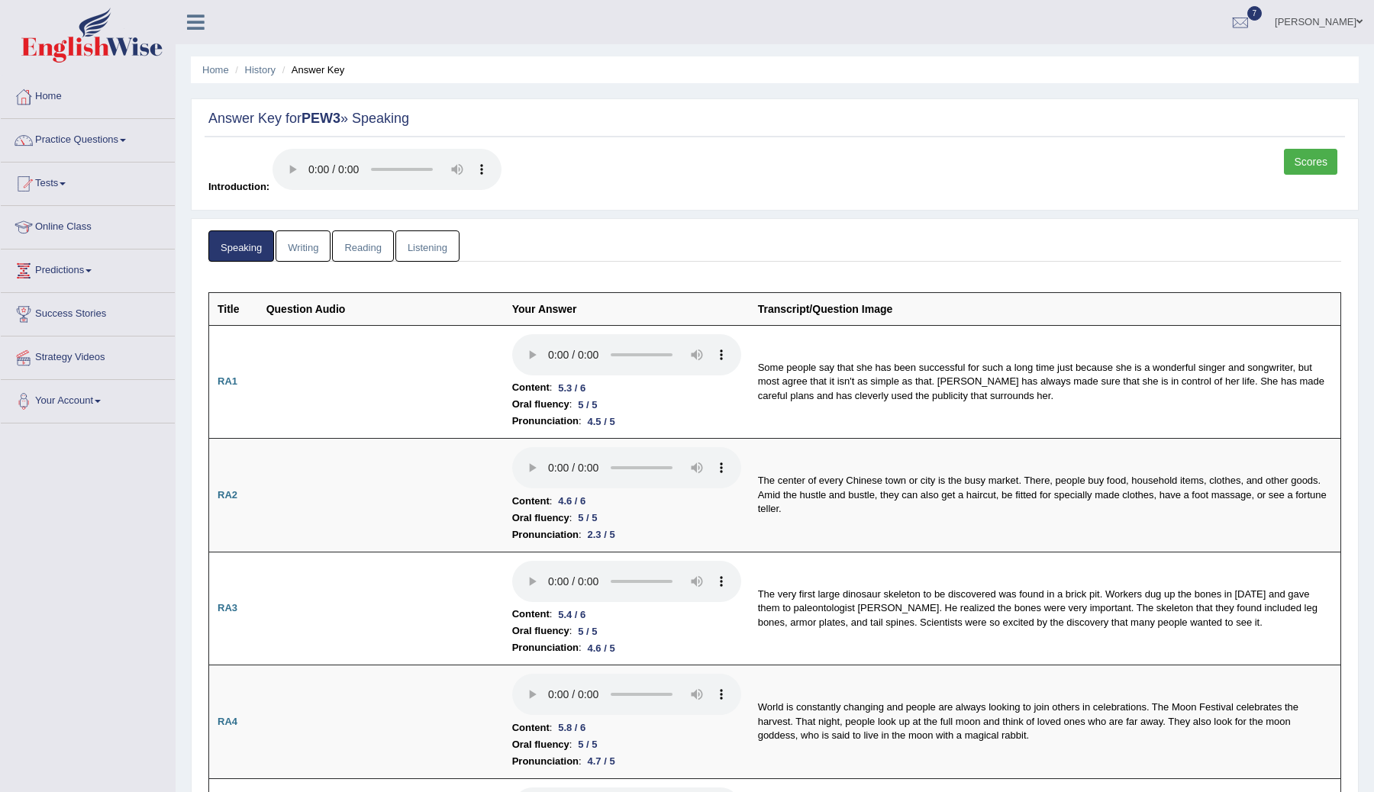
click at [1315, 162] on link "Scores" at bounding box center [1310, 162] width 53 height 26
